Goal: Information Seeking & Learning: Learn about a topic

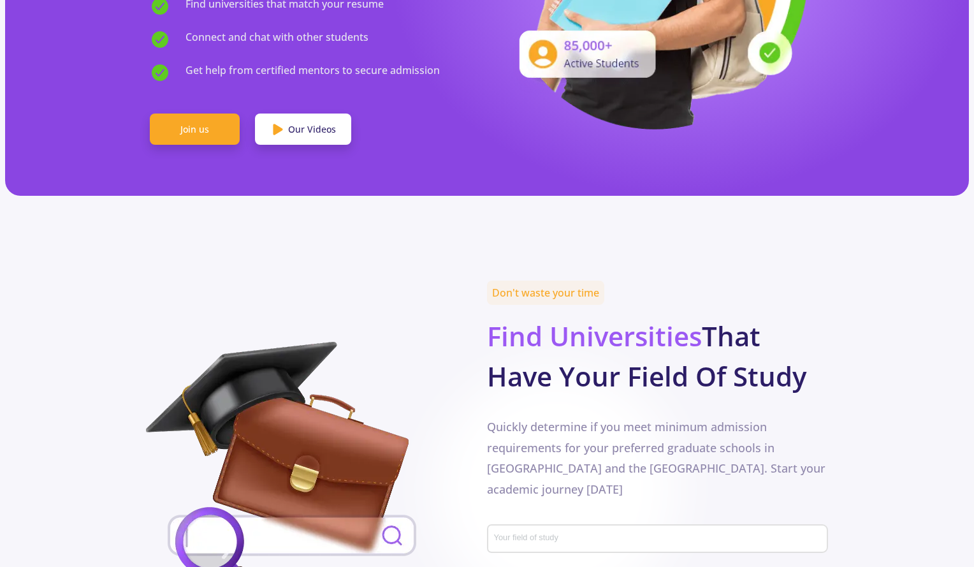
scroll to position [588, 0]
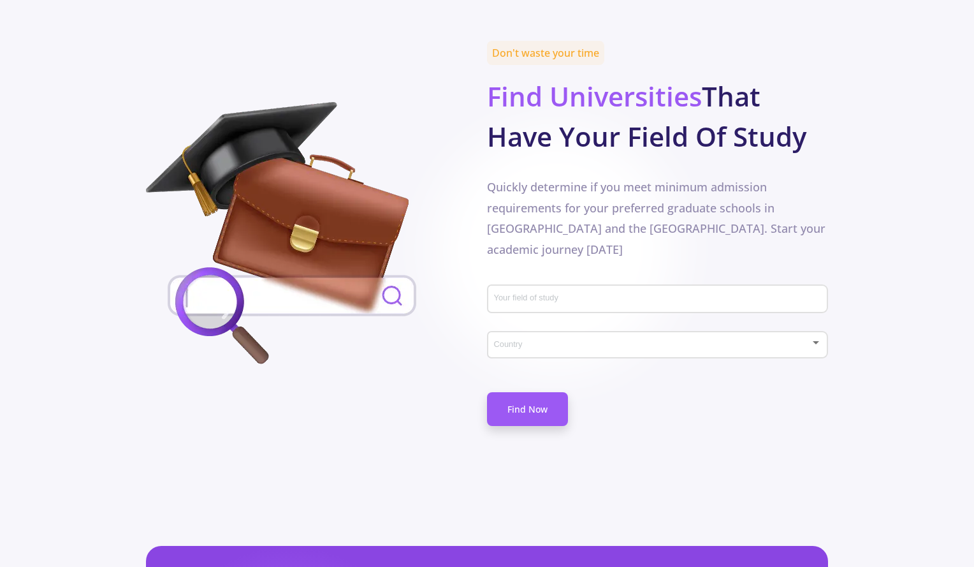
click at [521, 280] on div "Your field of study" at bounding box center [657, 296] width 329 height 33
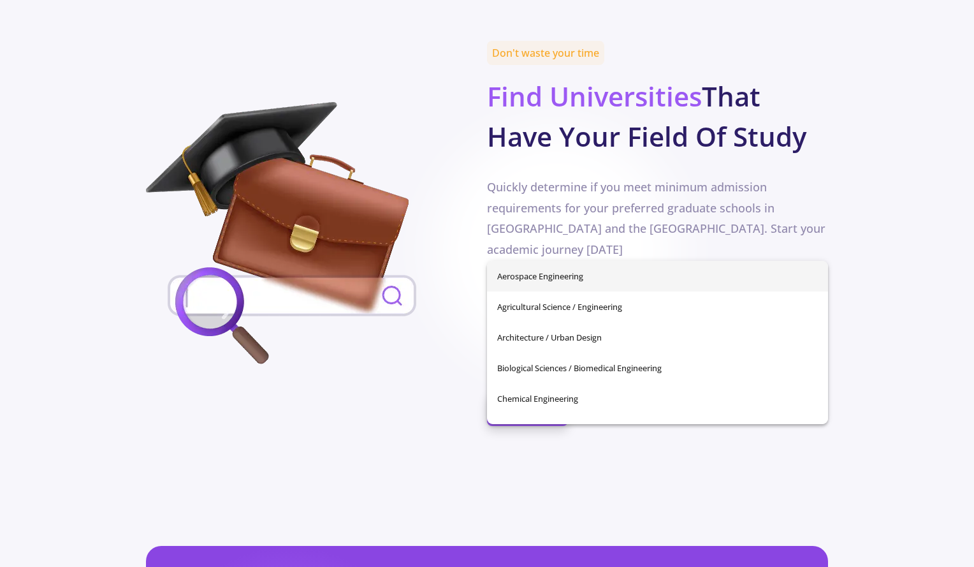
click at [527, 294] on input "Your field of study" at bounding box center [659, 299] width 332 height 11
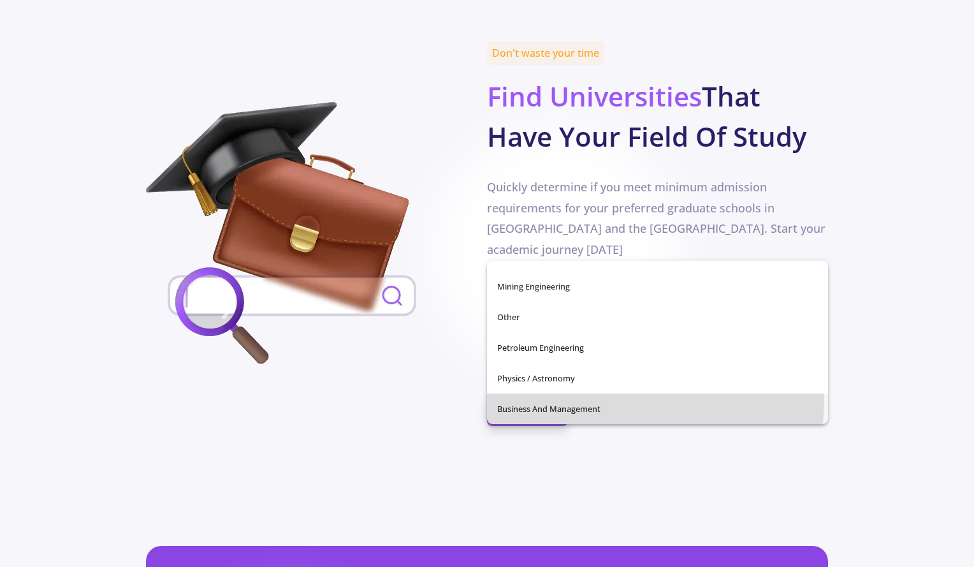
click at [551, 397] on span "Business and Management" at bounding box center [657, 408] width 321 height 31
type input "Business and Management"
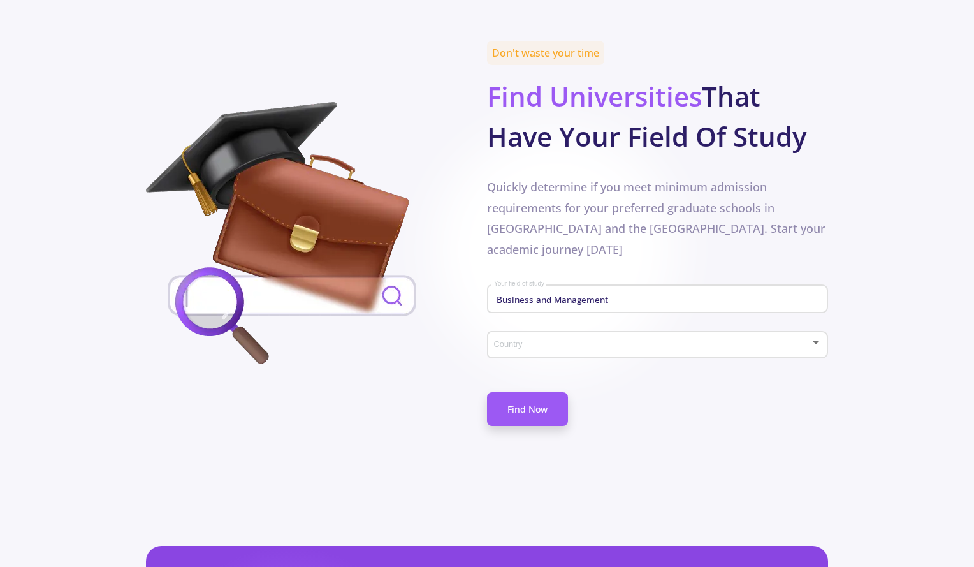
click at [583, 326] on div "Country" at bounding box center [657, 342] width 329 height 32
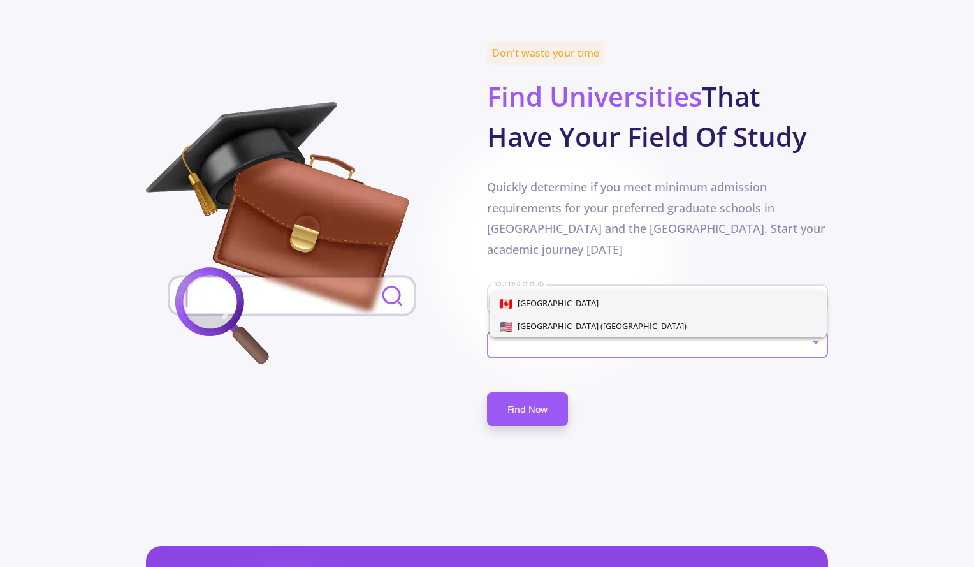
click at [577, 319] on span "[GEOGRAPHIC_DATA] ([GEOGRAPHIC_DATA])" at bounding box center [658, 325] width 317 height 23
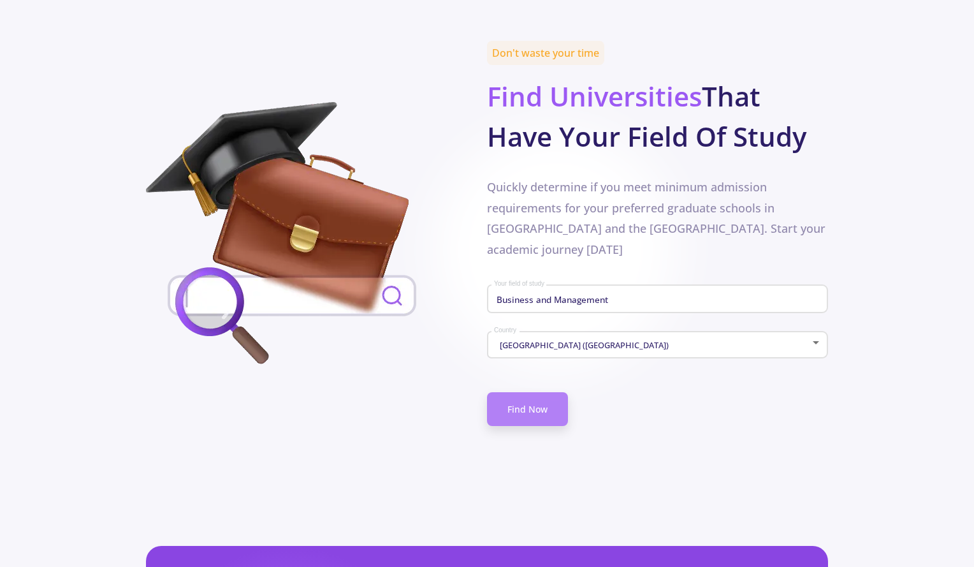
click at [542, 392] on link "Find Now" at bounding box center [527, 409] width 81 height 34
